Goal: Information Seeking & Learning: Understand process/instructions

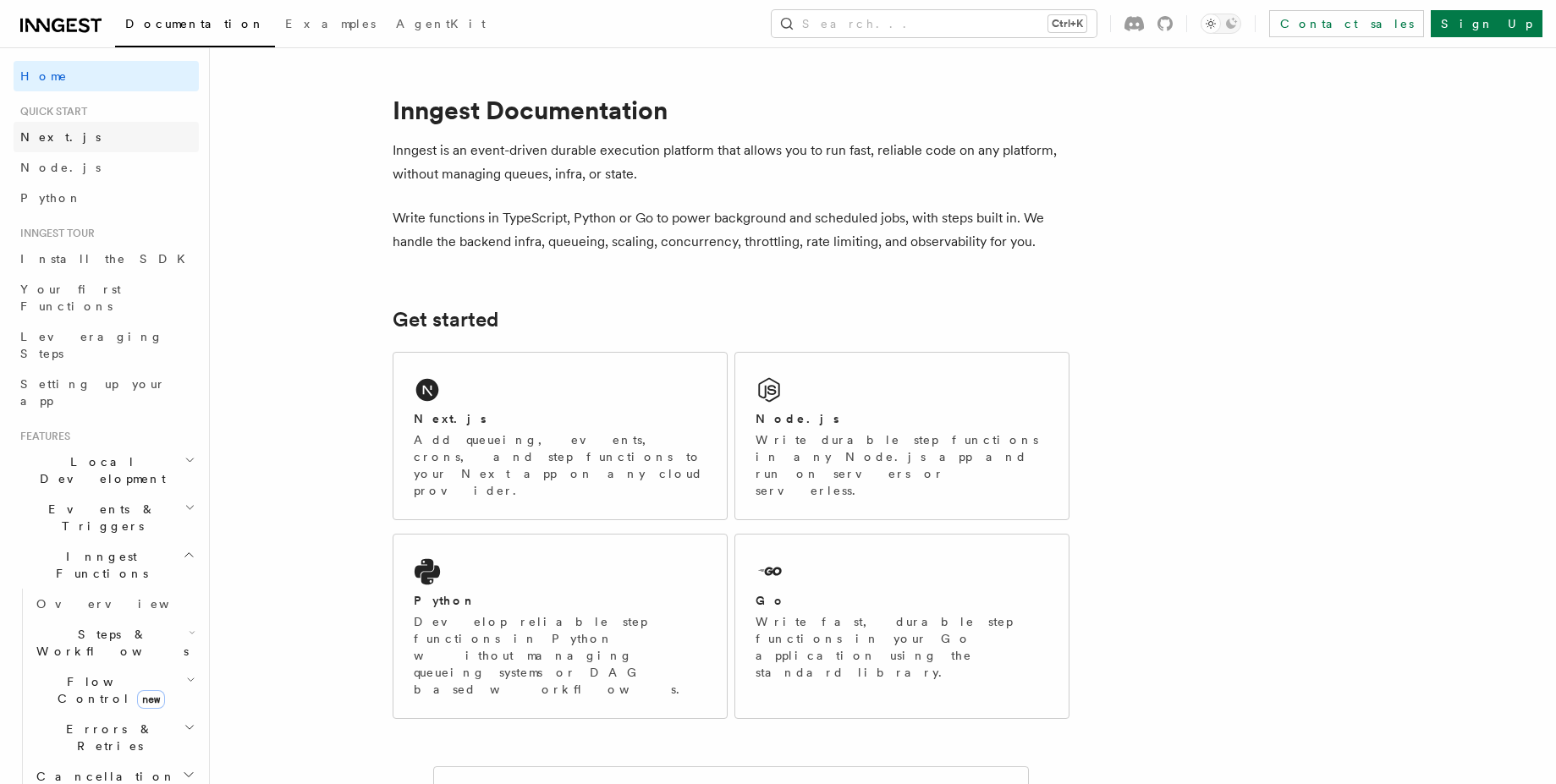
click at [36, 138] on span "Next.js" at bounding box center [60, 137] width 81 height 14
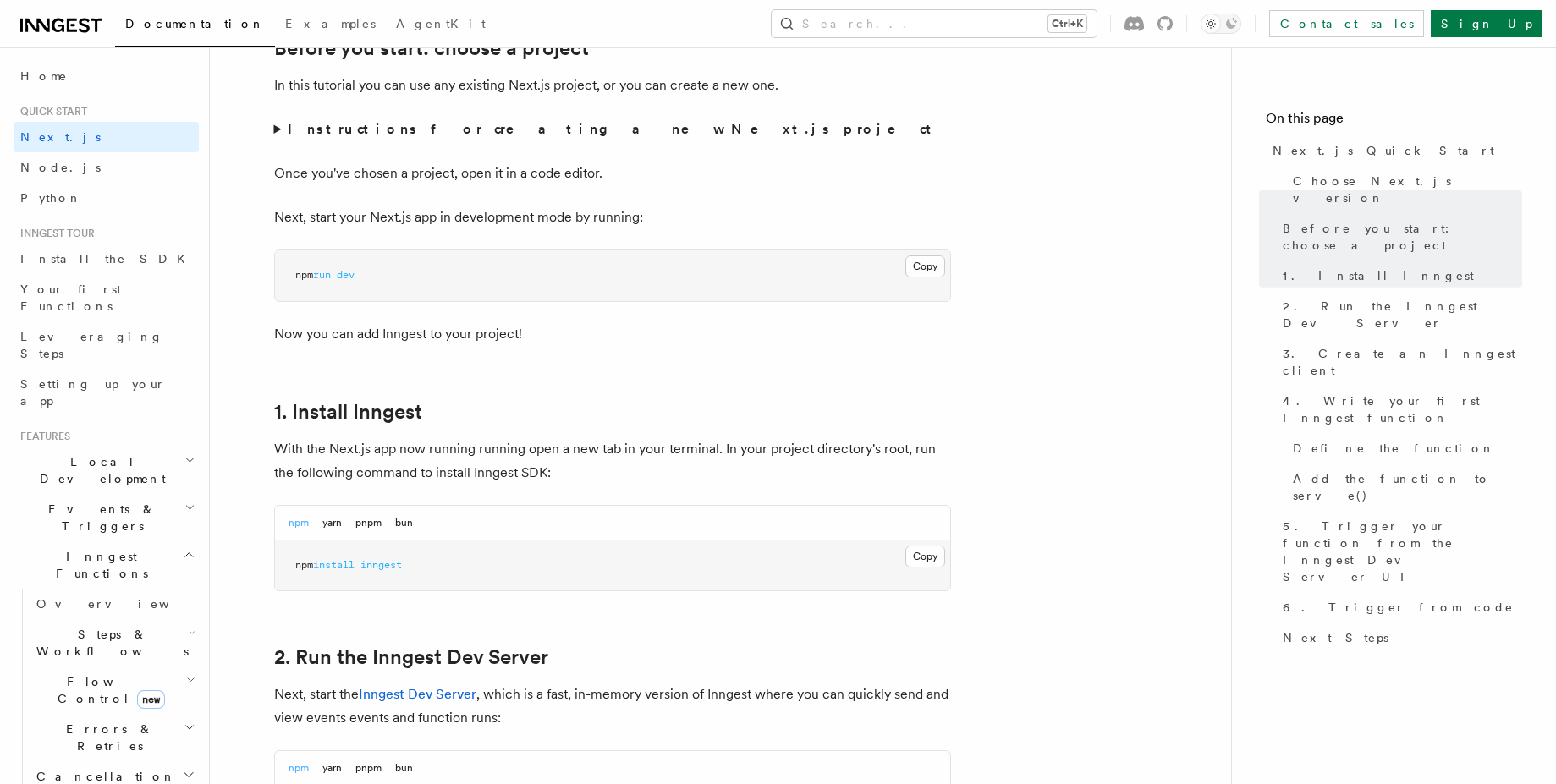
scroll to position [711, 0]
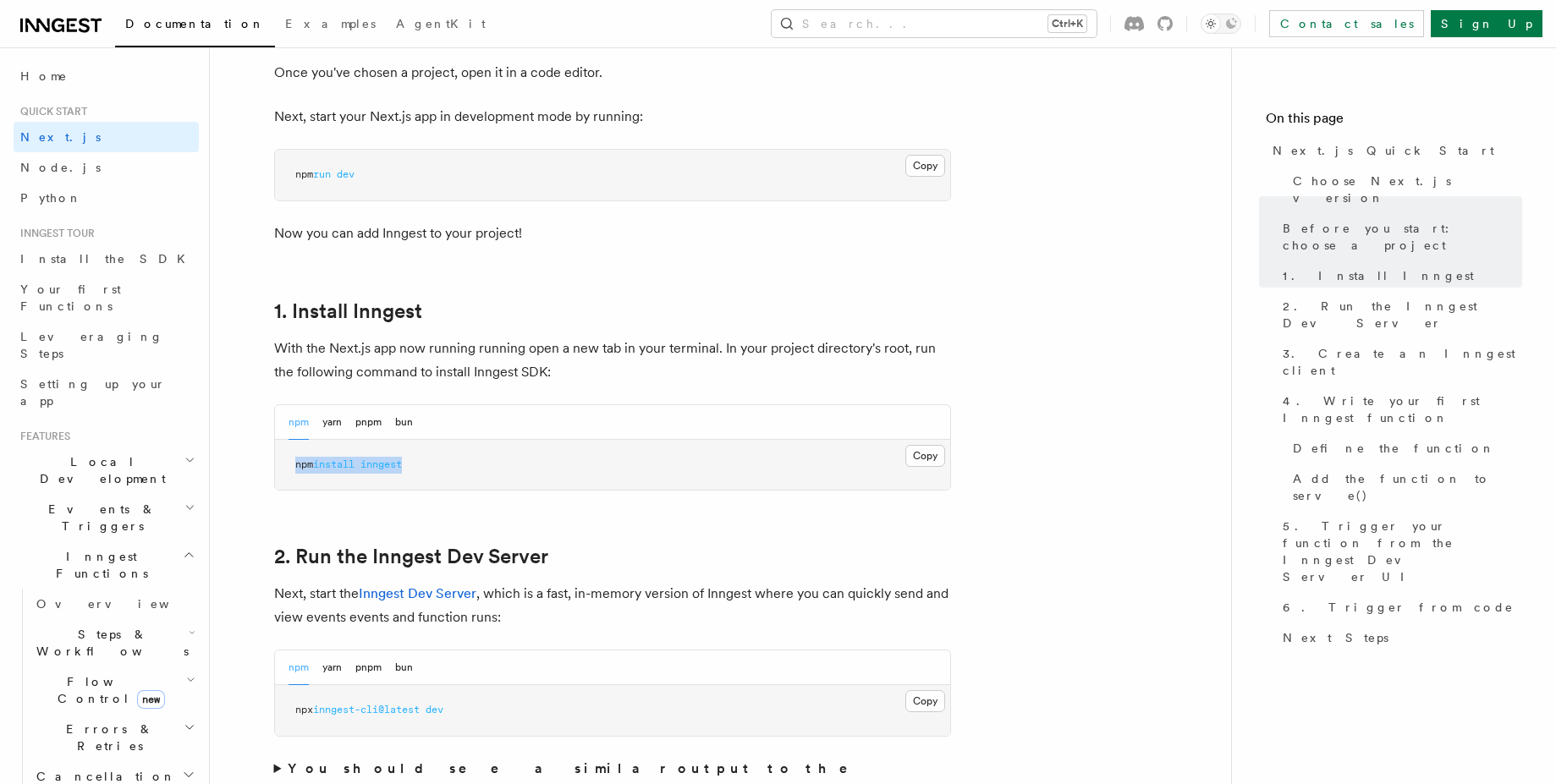
drag, startPoint x: 420, startPoint y: 457, endPoint x: 319, endPoint y: 450, distance: 101.2
click at [319, 450] on pre "npm install inngest" at bounding box center [613, 465] width 676 height 50
copy span "npm install inngest"
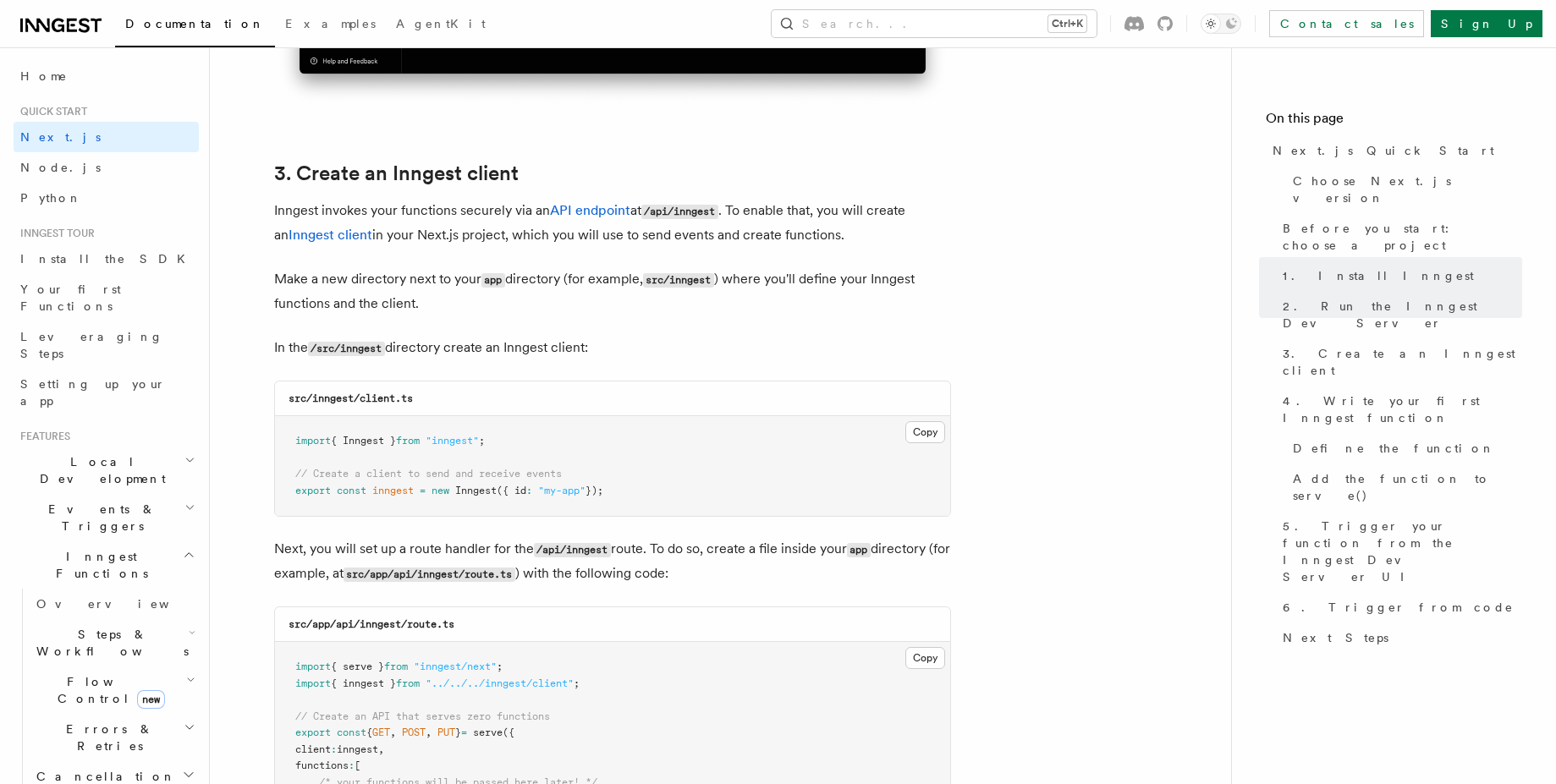
scroll to position [1929, 0]
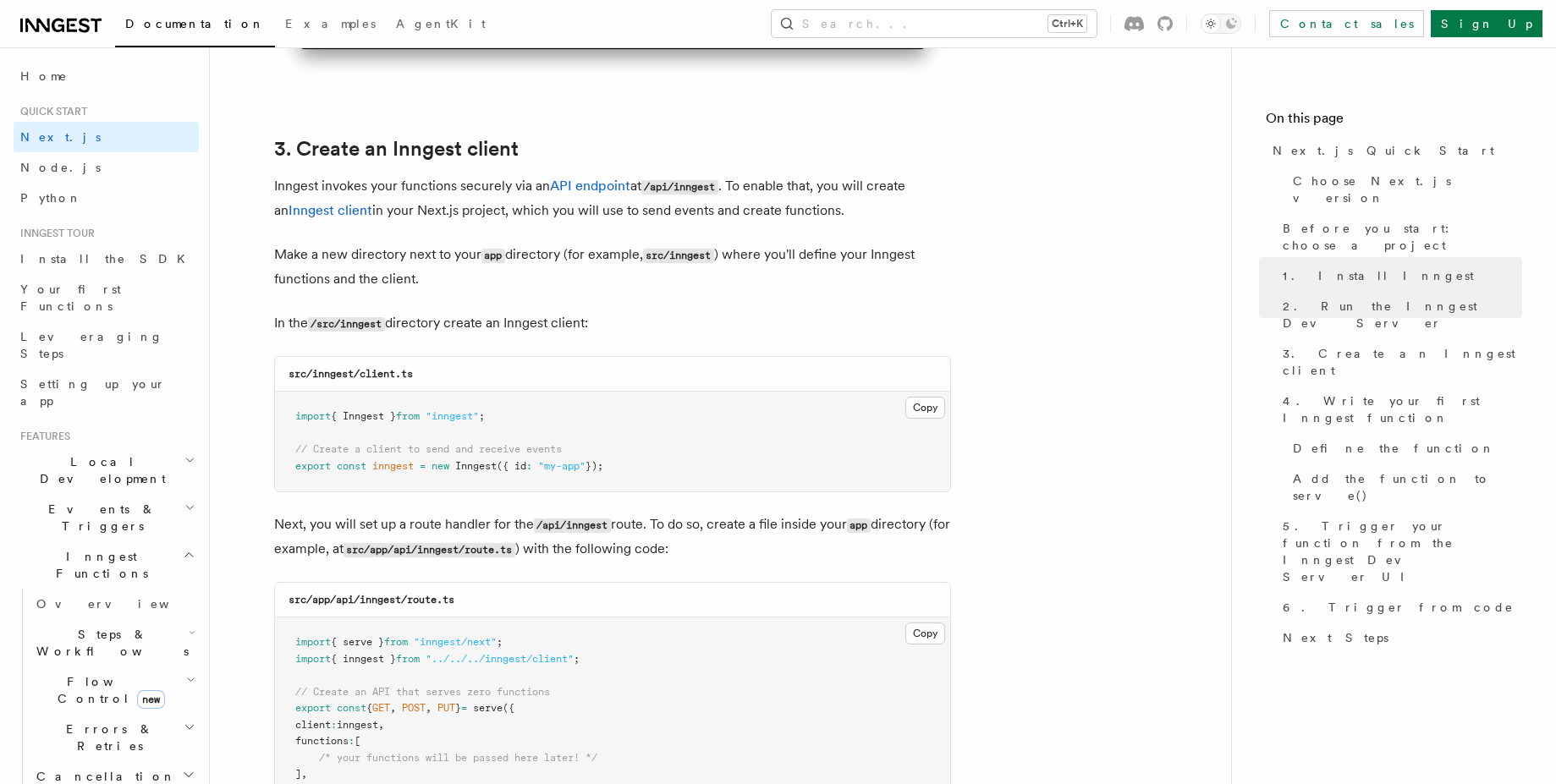
click at [368, 319] on code "/src/inngest" at bounding box center [346, 324] width 77 height 15
copy code "inngest"
click at [926, 404] on button "Copy Copied" at bounding box center [926, 407] width 40 height 22
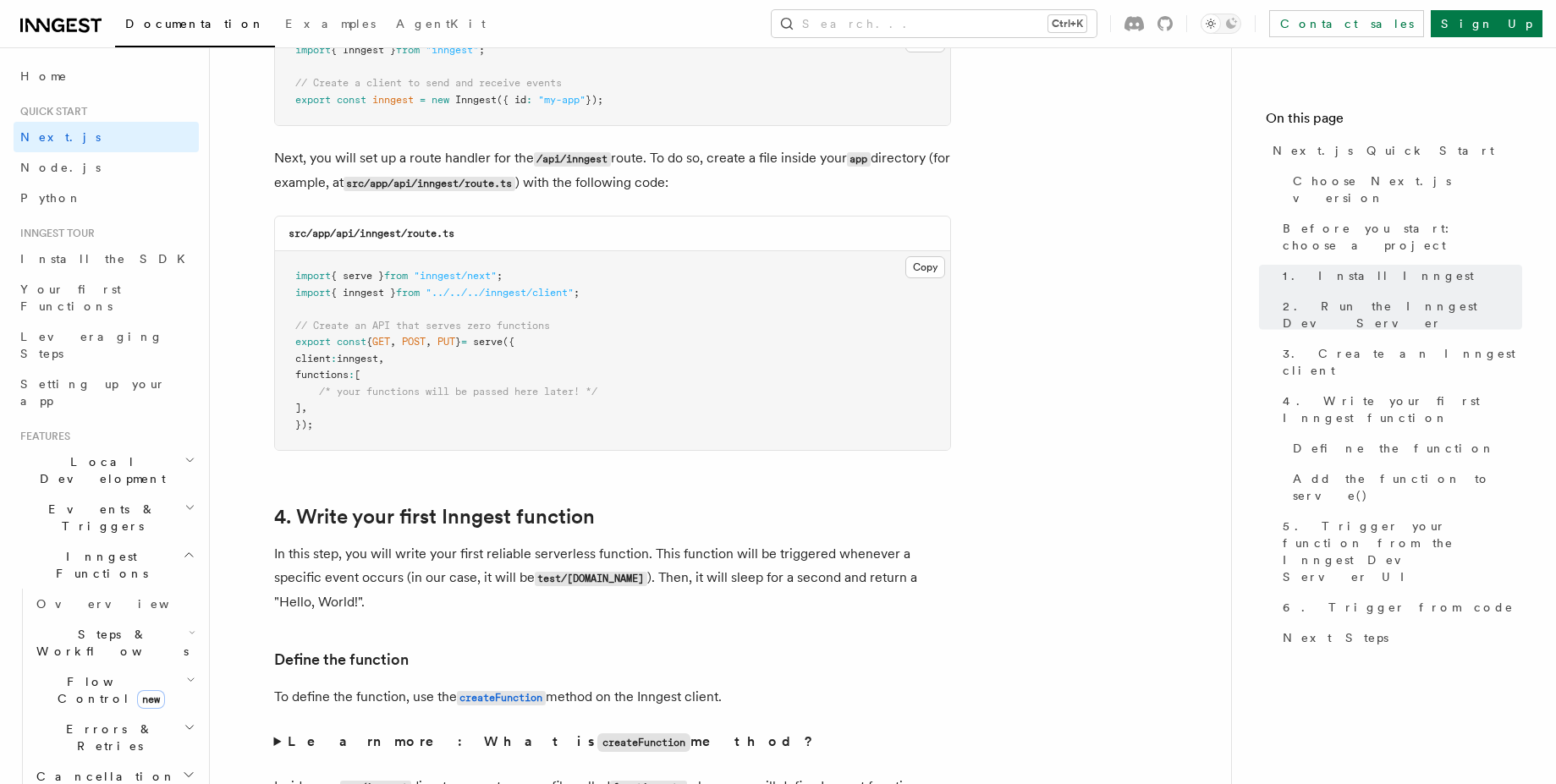
scroll to position [2336, 0]
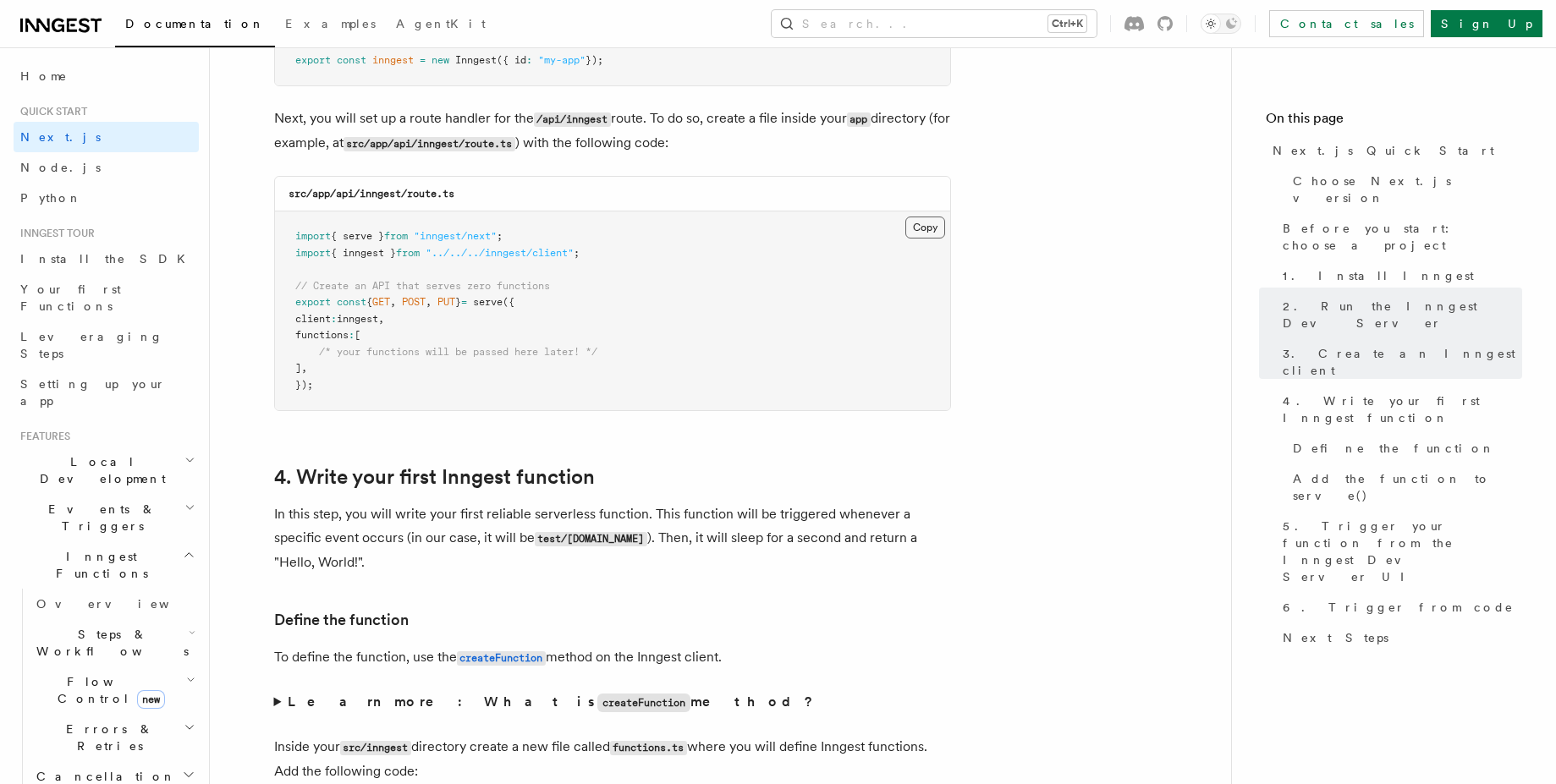
click at [930, 226] on button "Copy Copied" at bounding box center [926, 227] width 40 height 22
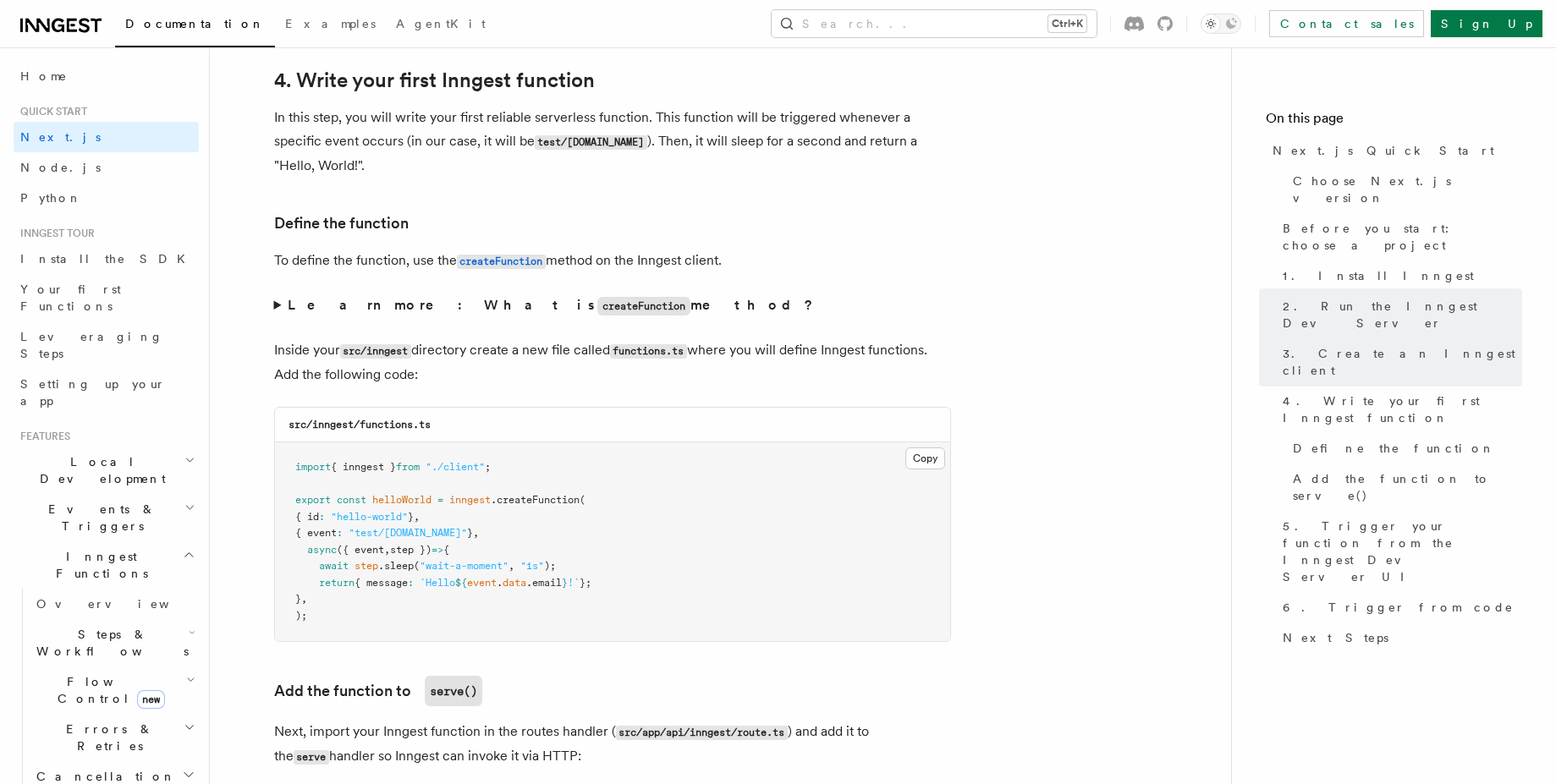
scroll to position [2742, 0]
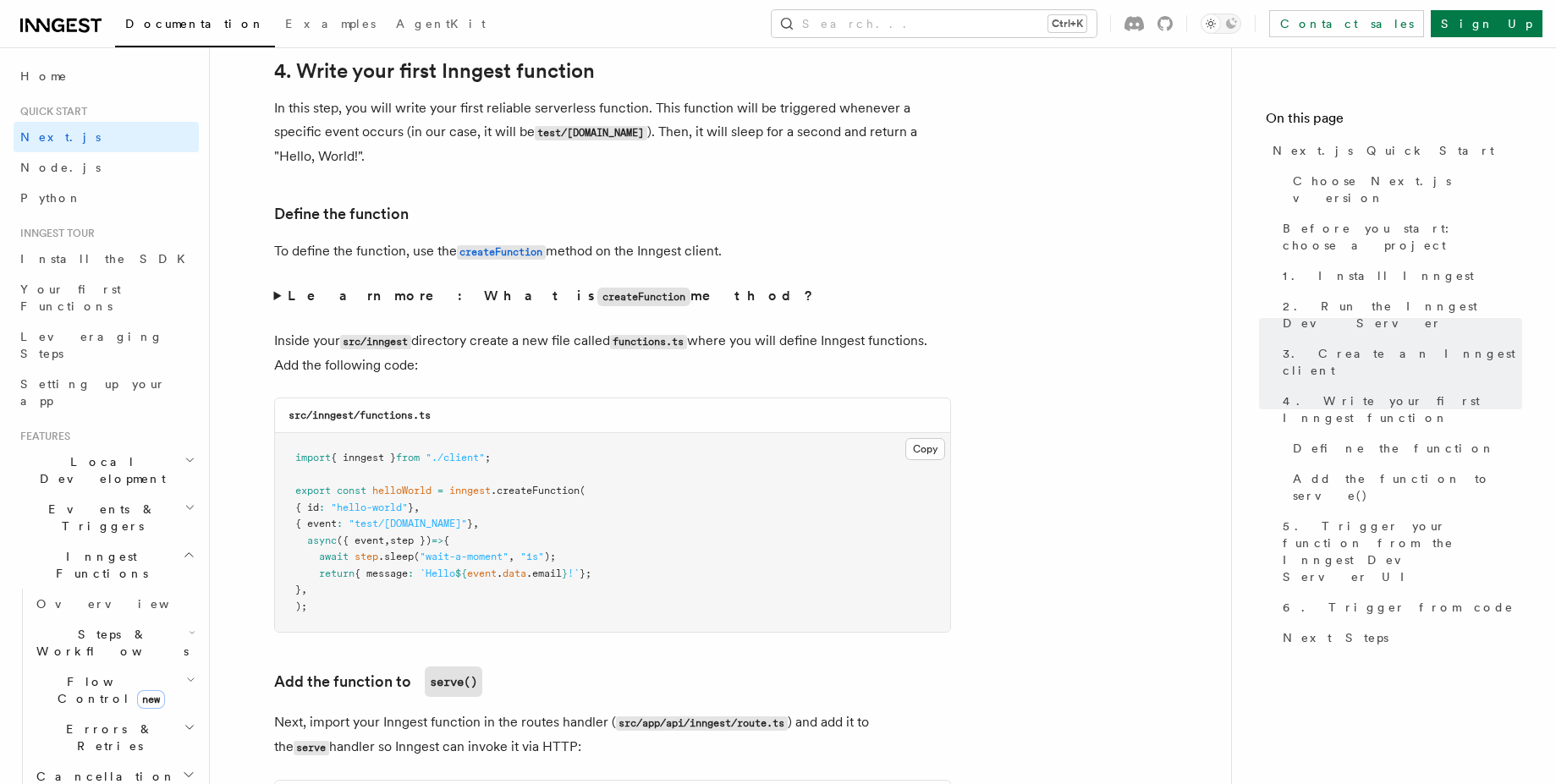
click at [392, 412] on code "src/inngest/functions.ts" at bounding box center [359, 416] width 142 height 12
copy code "functions"
